Goal: Book appointment/travel/reservation

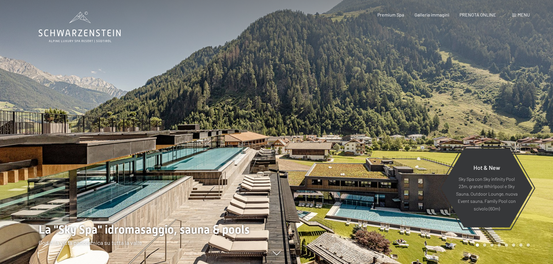
click at [513, 14] on span at bounding box center [514, 15] width 4 height 3
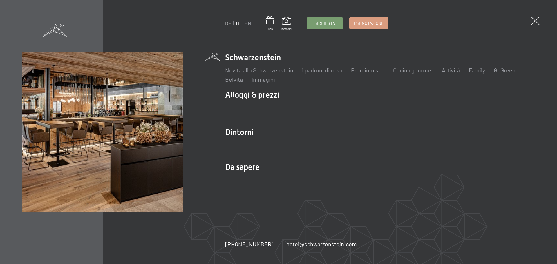
click at [229, 22] on link "DE" at bounding box center [228, 23] width 6 height 6
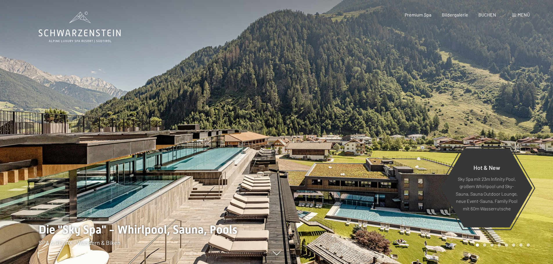
click at [524, 18] on div "Buchen Anfragen Premium Spa Bildergalerie BUCHEN Menü DE IT EN Gutschein Bilder…" at bounding box center [456, 15] width 145 height 6
click at [523, 15] on span "Menü" at bounding box center [523, 15] width 12 height 6
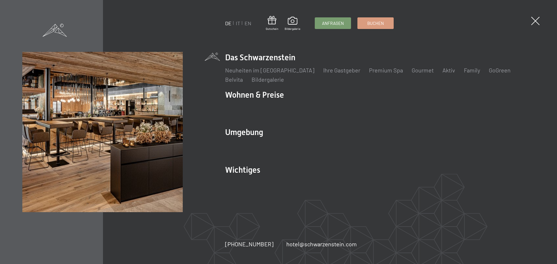
click at [534, 27] on div "DE IT EN Gutschein Bildergalerie Anfragen Buchen DE IT EN Das Schwarzenstein Ne…" at bounding box center [278, 132] width 557 height 264
click at [534, 25] on span at bounding box center [535, 21] width 12 height 12
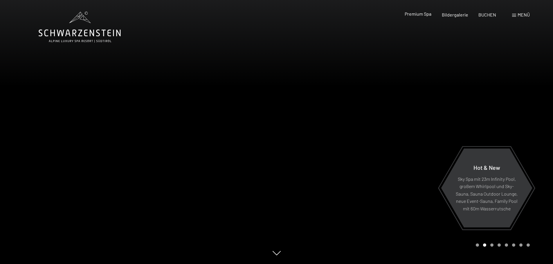
click at [421, 16] on span "Premium Spa" at bounding box center [417, 14] width 27 height 6
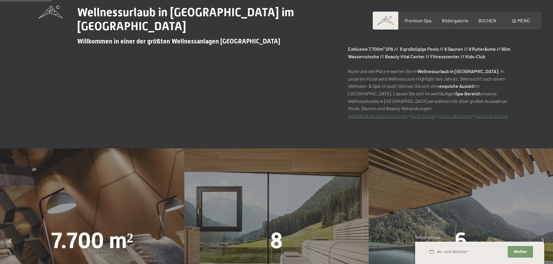
scroll to position [435, 0]
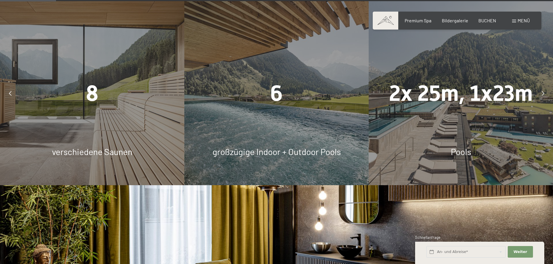
click at [485, 23] on div "Premium Spa Bildergalerie BUCHEN" at bounding box center [445, 20] width 122 height 6
click at [485, 22] on span "BUCHEN" at bounding box center [487, 20] width 18 height 6
